Goal: Find specific page/section: Find specific page/section

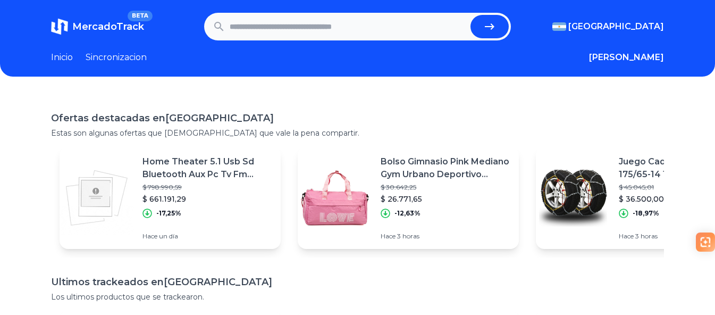
click at [648, 20] on section "MercadoTrack BETA [GEOGRAPHIC_DATA] [GEOGRAPHIC_DATA] [GEOGRAPHIC_DATA] [GEOGRA…" at bounding box center [357, 27] width 613 height 28
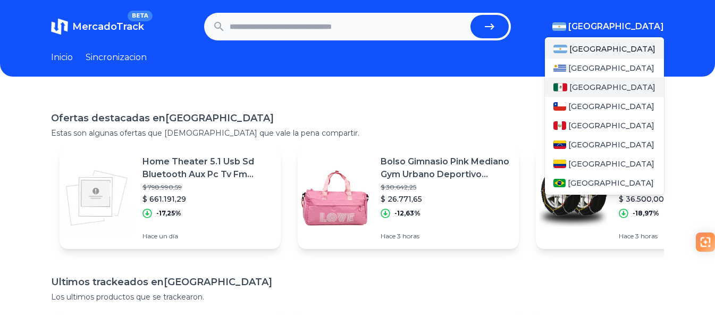
click at [587, 90] on span "[GEOGRAPHIC_DATA]" at bounding box center [612, 87] width 86 height 11
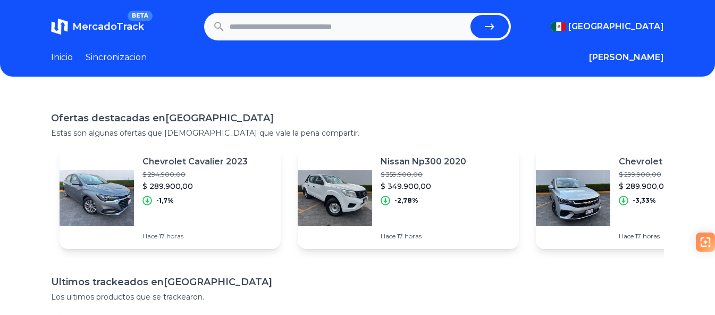
click at [477, 55] on section "Inicio Sincronizacion [PERSON_NAME]" at bounding box center [357, 57] width 613 height 13
click at [115, 48] on header "MercadoTrack BETA [GEOGRAPHIC_DATA] [GEOGRAPHIC_DATA] [GEOGRAPHIC_DATA] [GEOGRA…" at bounding box center [357, 38] width 715 height 77
click at [113, 61] on link "Sincronizacion" at bounding box center [116, 57] width 61 height 13
